Goal: Task Accomplishment & Management: Use online tool/utility

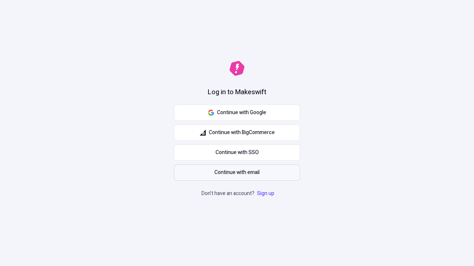
click at [237, 173] on span "Continue with email" at bounding box center [236, 173] width 45 height 8
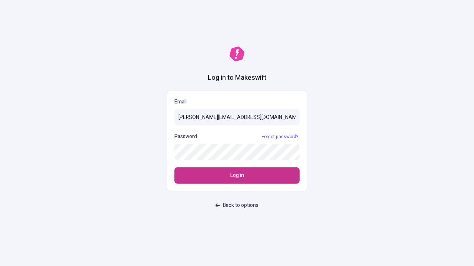
click at [237, 176] on span "Log in" at bounding box center [237, 176] width 14 height 8
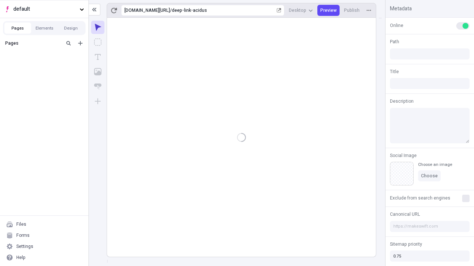
type input "/deep-link-acidus"
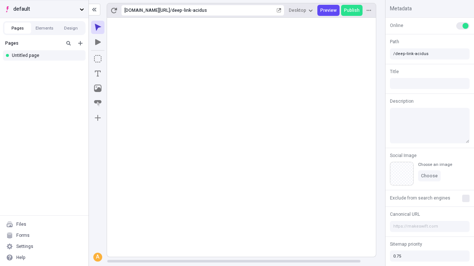
click at [44, 9] on span "default" at bounding box center [44, 9] width 63 height 8
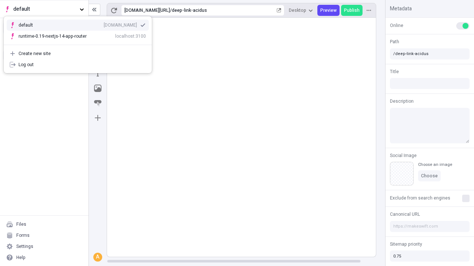
click at [104, 24] on div "qee9k4dy7d.staging.makeswift.site" at bounding box center [120, 25] width 33 height 6
click at [80, 43] on icon "Add new" at bounding box center [80, 43] width 4 height 4
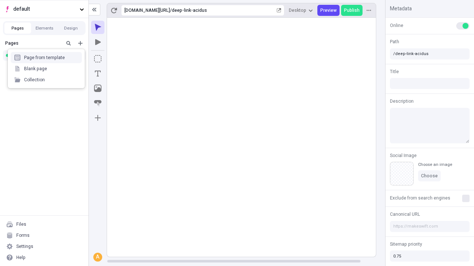
click at [46, 67] on div "Blank page" at bounding box center [46, 68] width 71 height 11
type input "/deep-link-atrocitas"
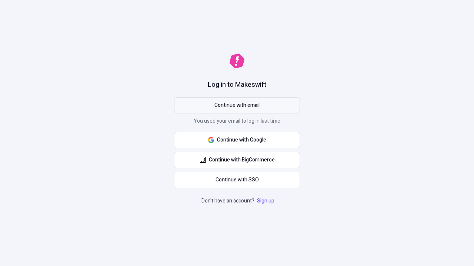
click at [237, 105] on span "Continue with email" at bounding box center [236, 105] width 45 height 8
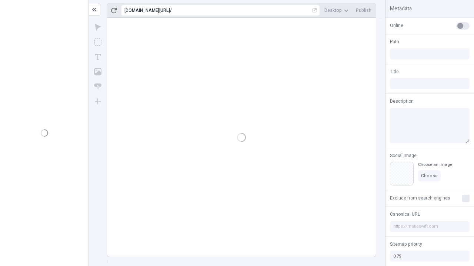
type input "/deep-link-atrocitas"
